Goal: Find specific page/section: Find specific page/section

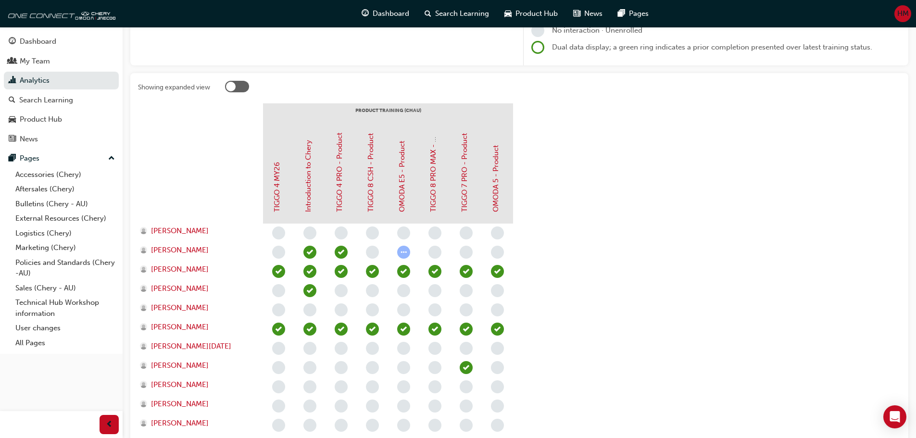
scroll to position [48, 0]
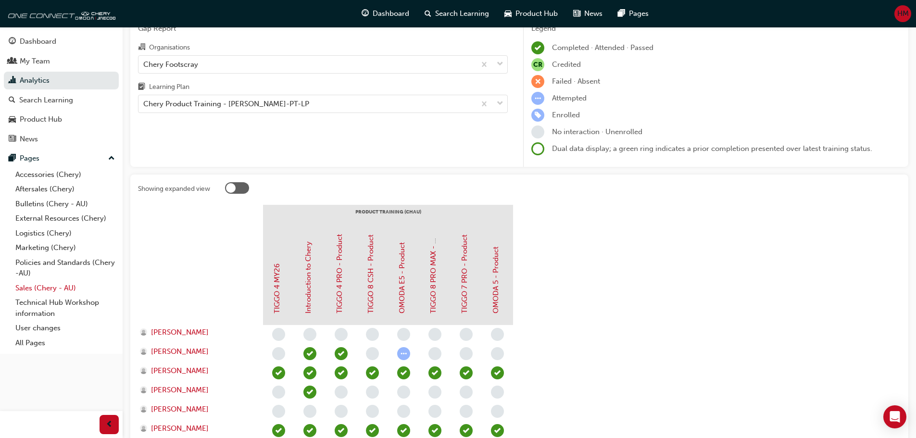
click at [40, 289] on link "Sales (Chery - AU)" at bounding box center [65, 288] width 107 height 15
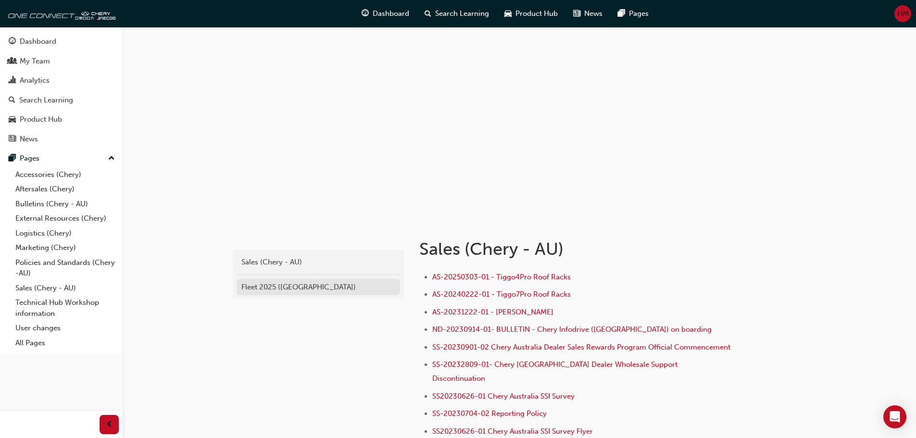
click at [279, 288] on div "Fleet 2025 ([GEOGRAPHIC_DATA])" at bounding box center [318, 287] width 154 height 11
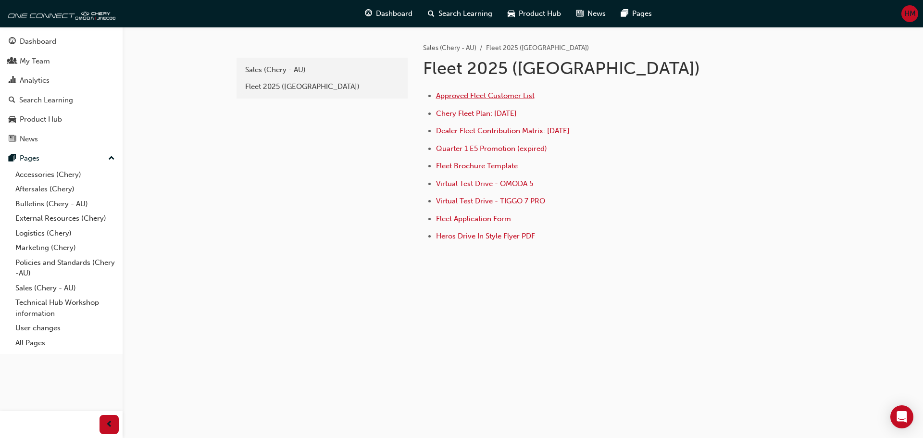
click at [461, 93] on span "Approved Fleet Customer List" at bounding box center [485, 95] width 99 height 9
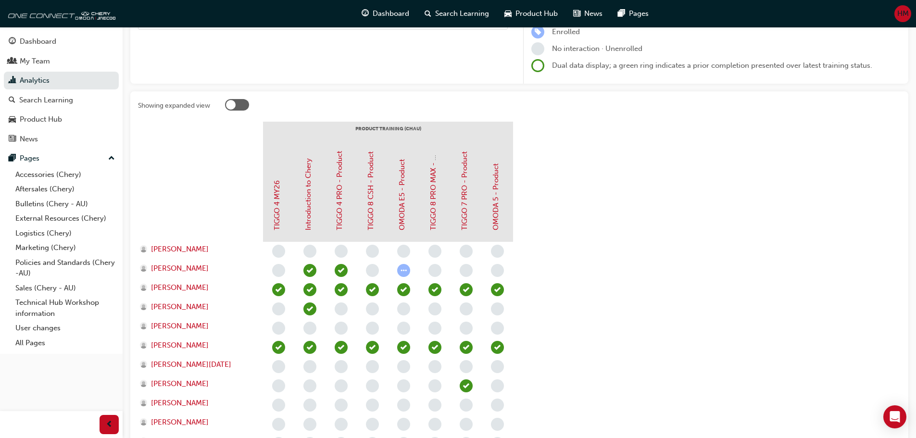
scroll to position [240, 0]
